Goal: Communication & Community: Ask a question

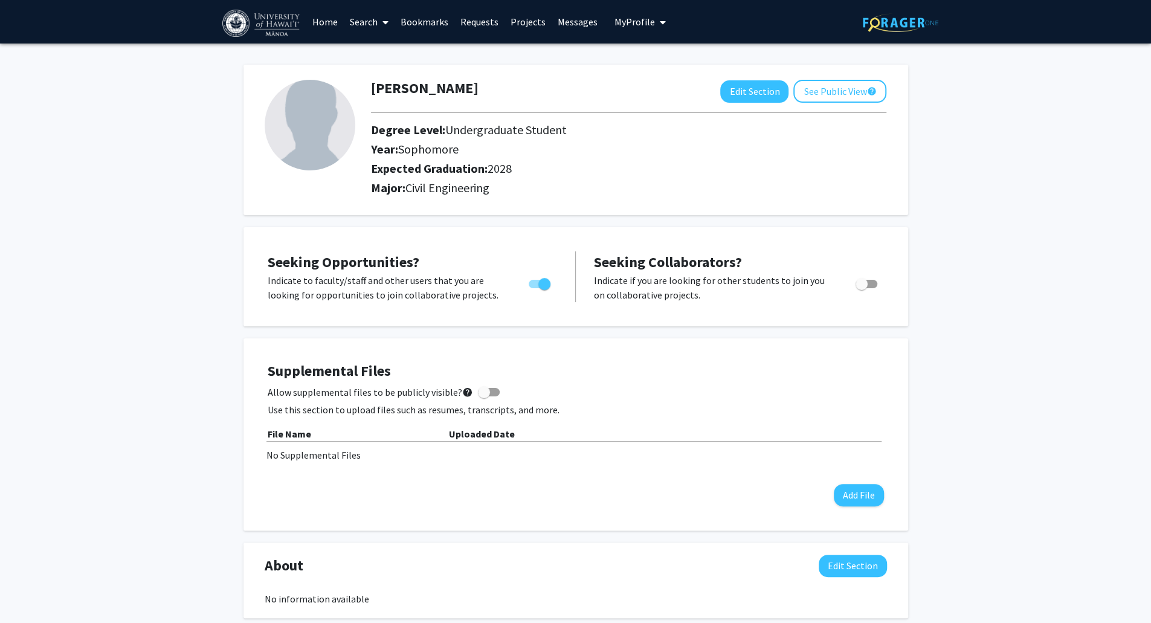
click at [504, 25] on link "Requests" at bounding box center [479, 22] width 50 height 42
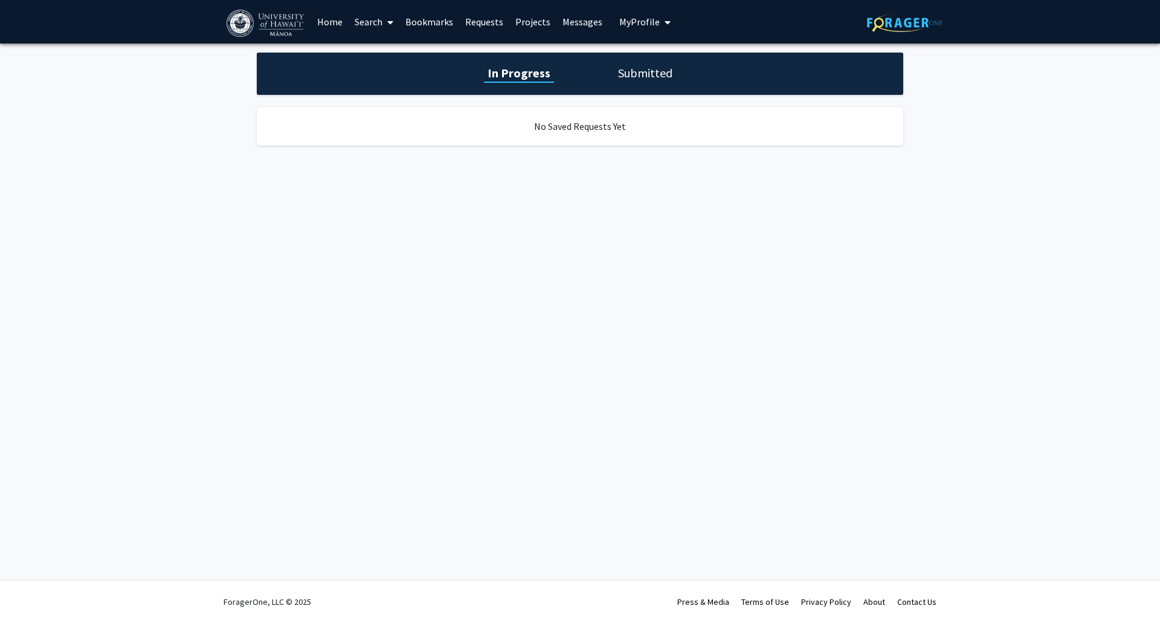
click at [556, 27] on link "Projects" at bounding box center [532, 22] width 47 height 42
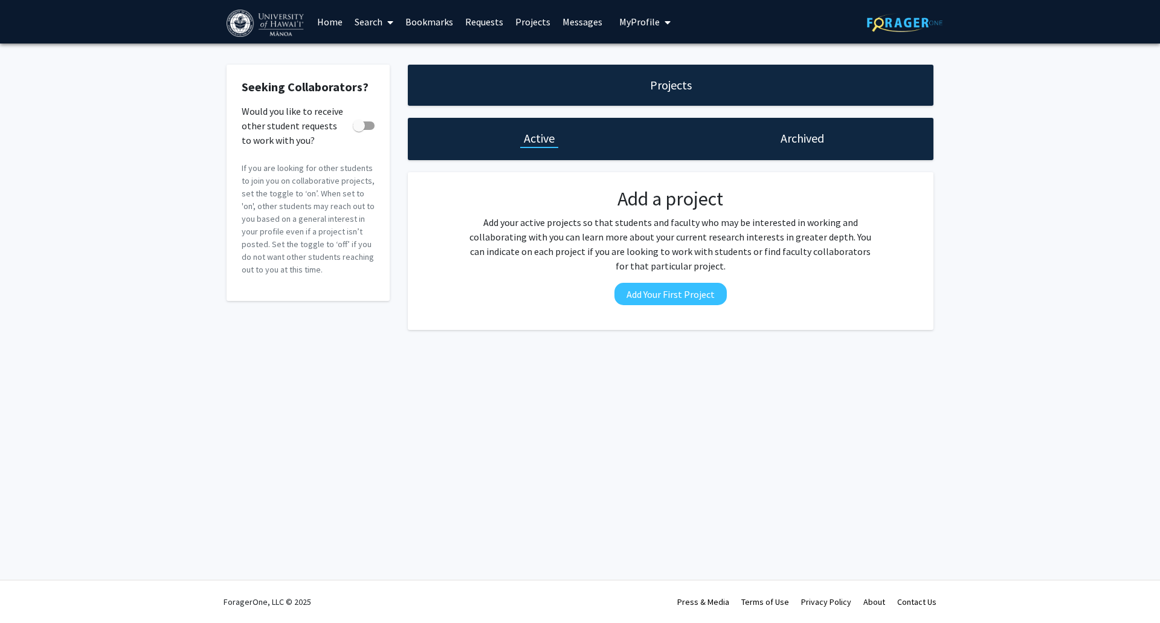
click at [348, 21] on link "Home" at bounding box center [329, 22] width 37 height 42
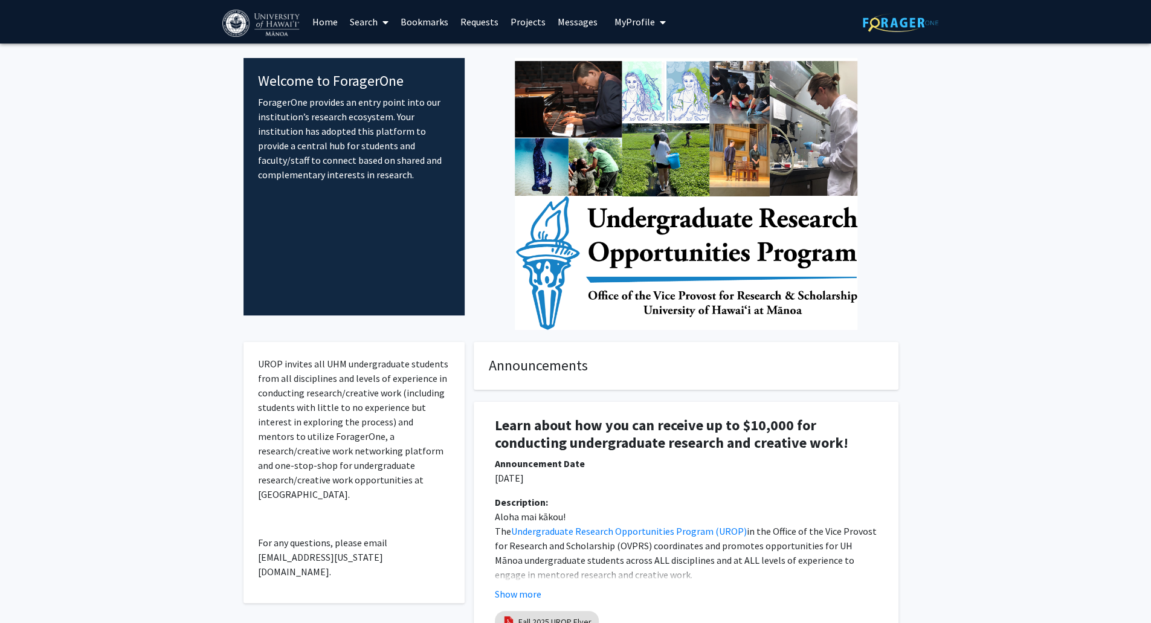
click at [394, 23] on link "Search" at bounding box center [369, 22] width 51 height 42
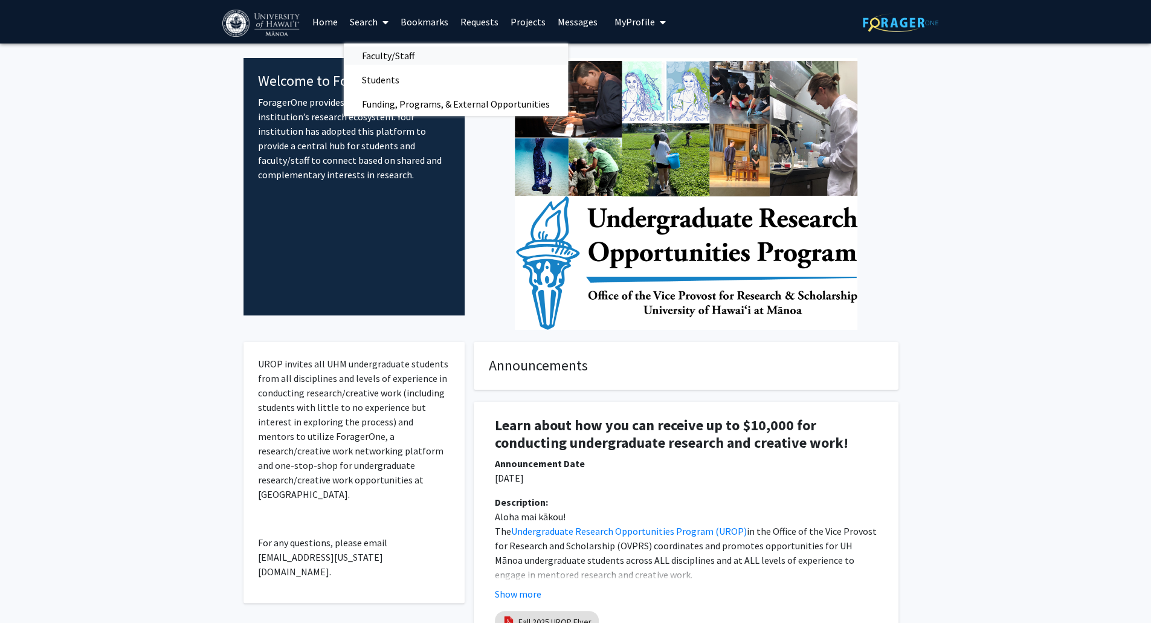
click at [432, 60] on span "Faculty/Staff" at bounding box center [388, 55] width 89 height 24
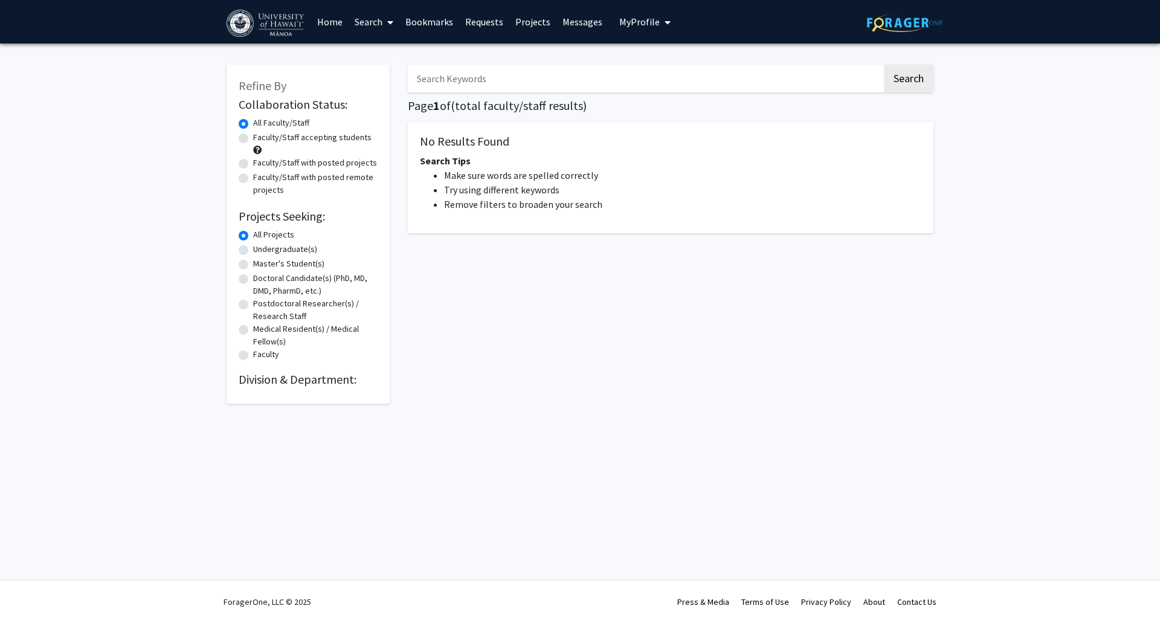
click at [466, 79] on input "Search Keywords" at bounding box center [645, 79] width 474 height 28
click at [466, 79] on input "z" at bounding box center [645, 79] width 474 height 28
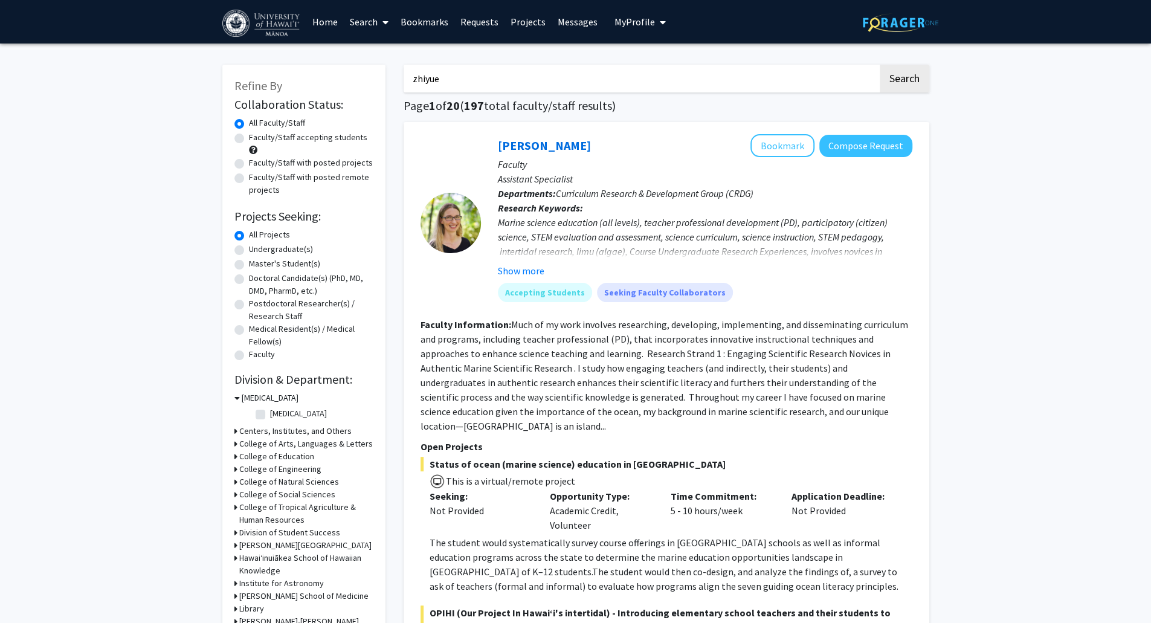
type input "zhiyue"
click at [879, 65] on button "Search" at bounding box center [904, 79] width 50 height 28
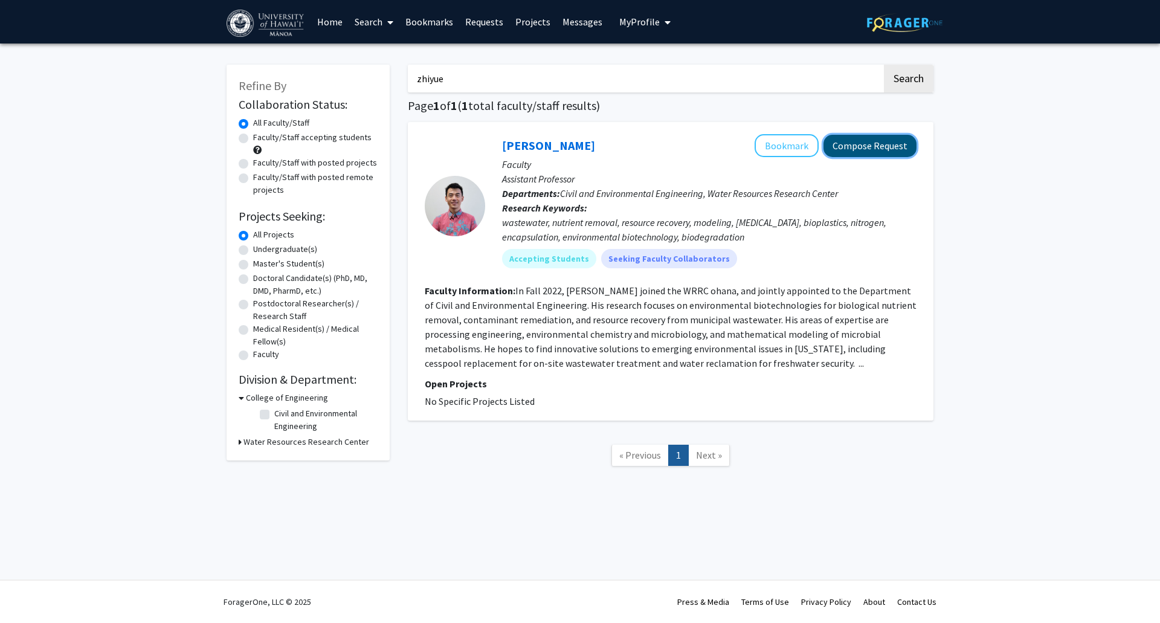
click at [859, 150] on button "Compose Request" at bounding box center [869, 146] width 93 height 22
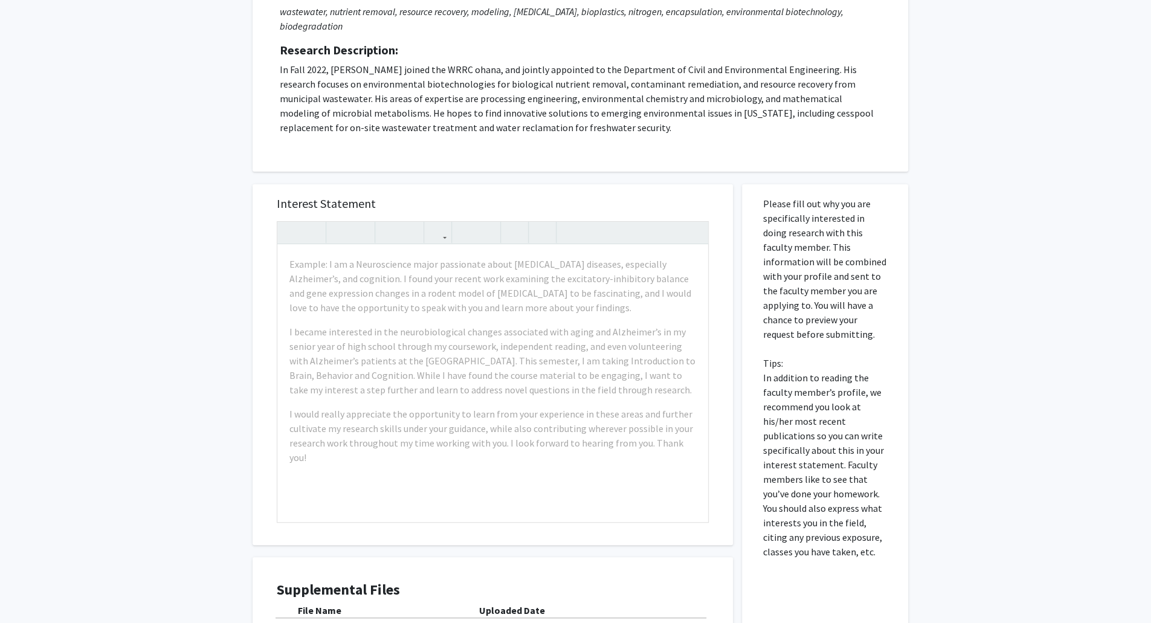
scroll to position [187, 0]
